Goal: Share content

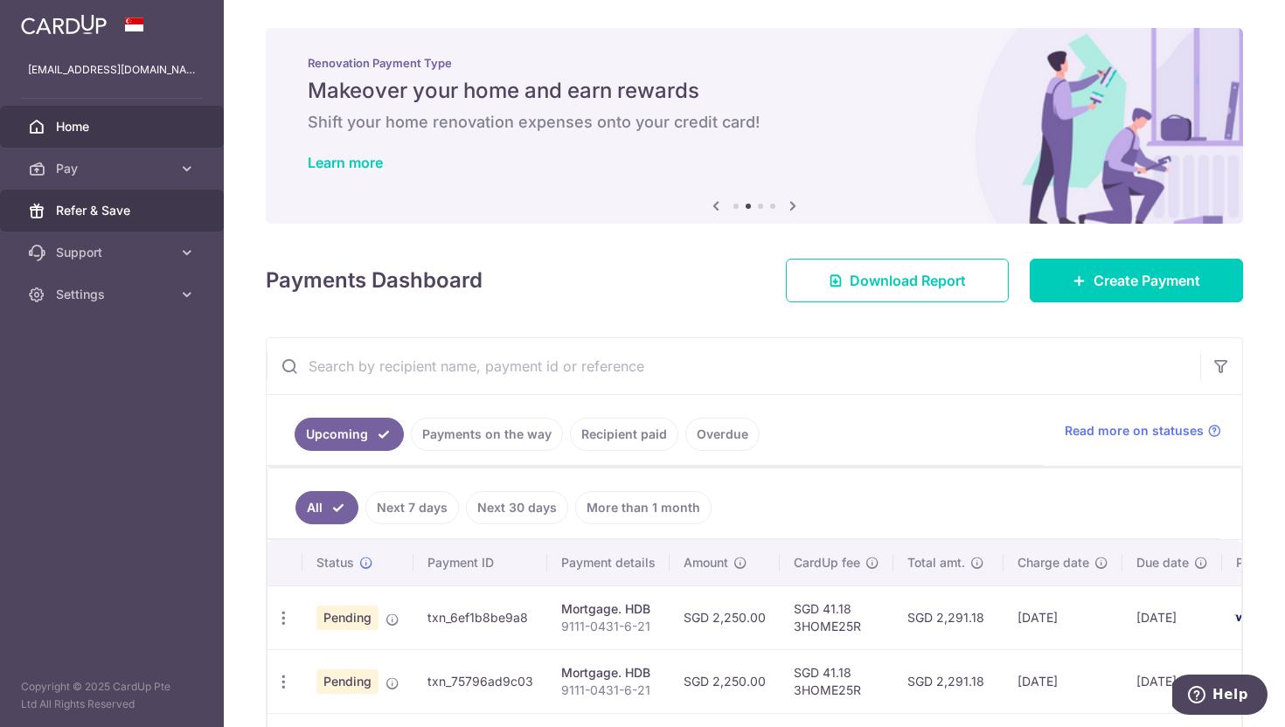
click at [131, 218] on span "Refer & Save" at bounding box center [113, 210] width 115 height 17
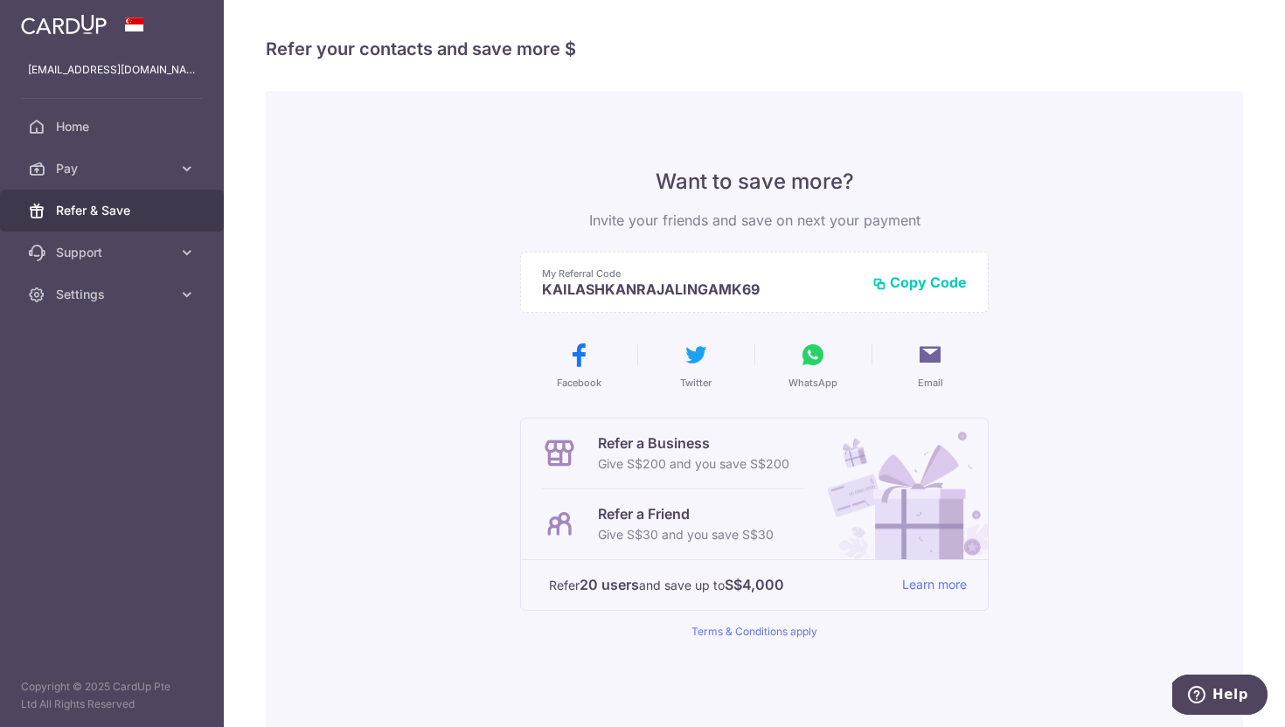
click at [907, 285] on button "Copy Code" at bounding box center [919, 282] width 94 height 17
click at [818, 371] on button "WhatsApp" at bounding box center [812, 365] width 103 height 49
click at [796, 363] on button "WhatsApp" at bounding box center [812, 365] width 103 height 49
click at [762, 282] on p "KAILASHKANRAJALINGAMK69" at bounding box center [714, 289] width 344 height 17
click at [752, 290] on p "KAILASHKANRAJALINGAMK69" at bounding box center [714, 289] width 344 height 17
